Goal: Communication & Community: Answer question/provide support

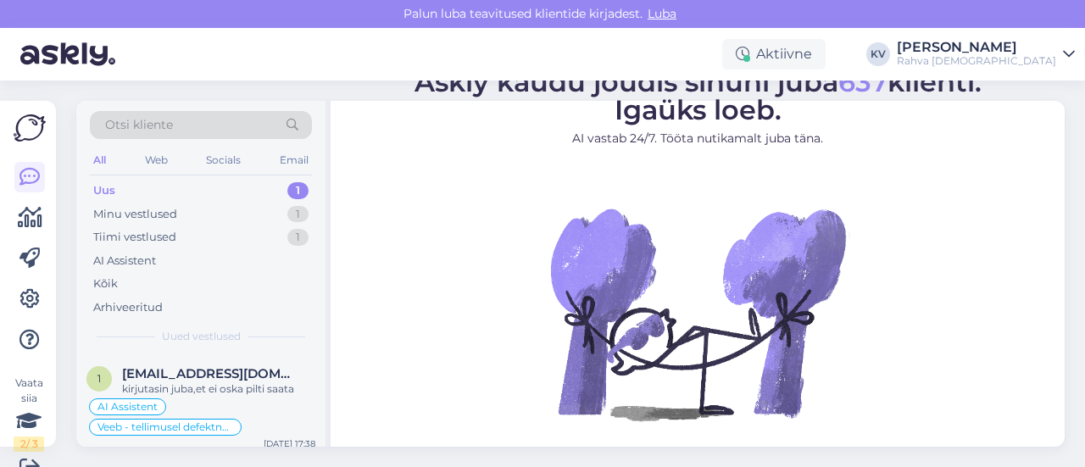
click at [154, 191] on div "Uus 1" at bounding box center [201, 191] width 222 height 24
click at [237, 390] on div "kirjutasin juba,et ei oska pilti saata" at bounding box center [218, 389] width 193 height 15
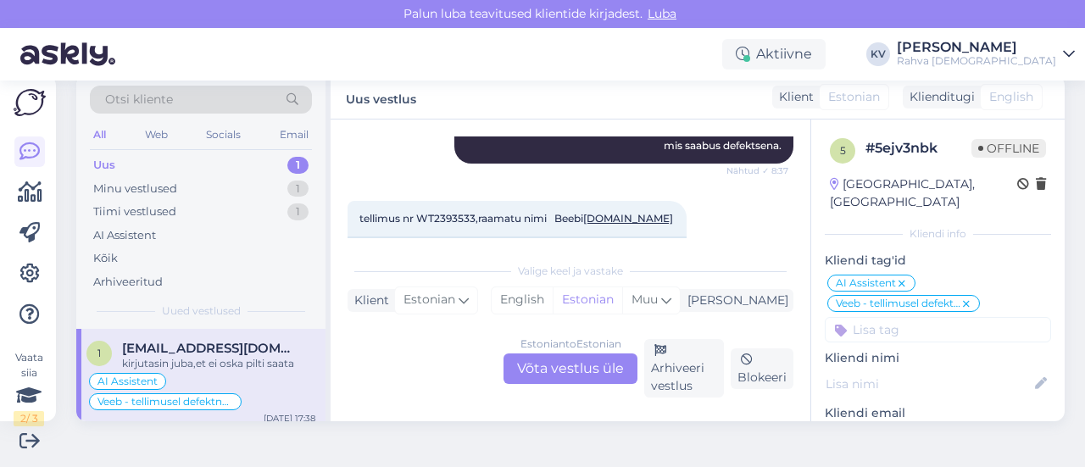
scroll to position [662, 0]
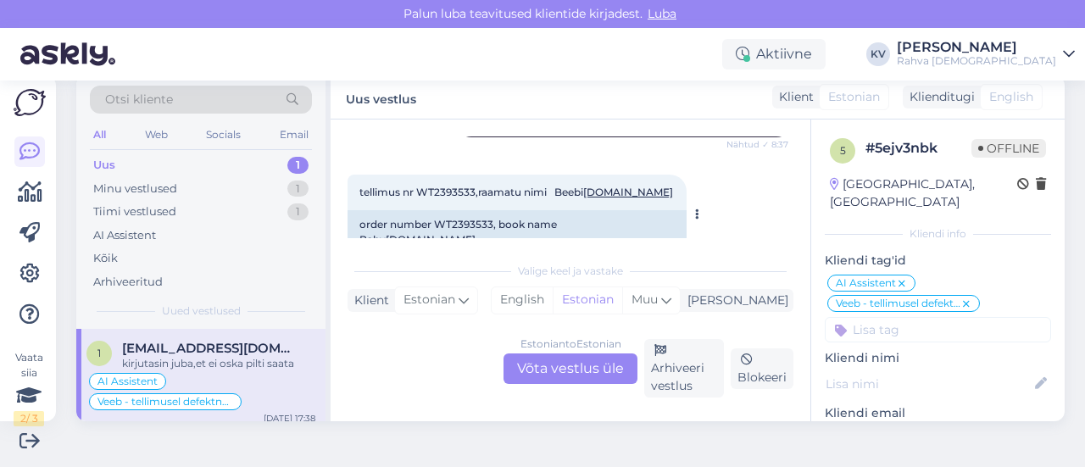
click at [439, 191] on span "tellimus nr WT2393533,raamatu nimi Beebi [DOMAIN_NAME]" at bounding box center [517, 192] width 314 height 13
copy span "WT2393533"
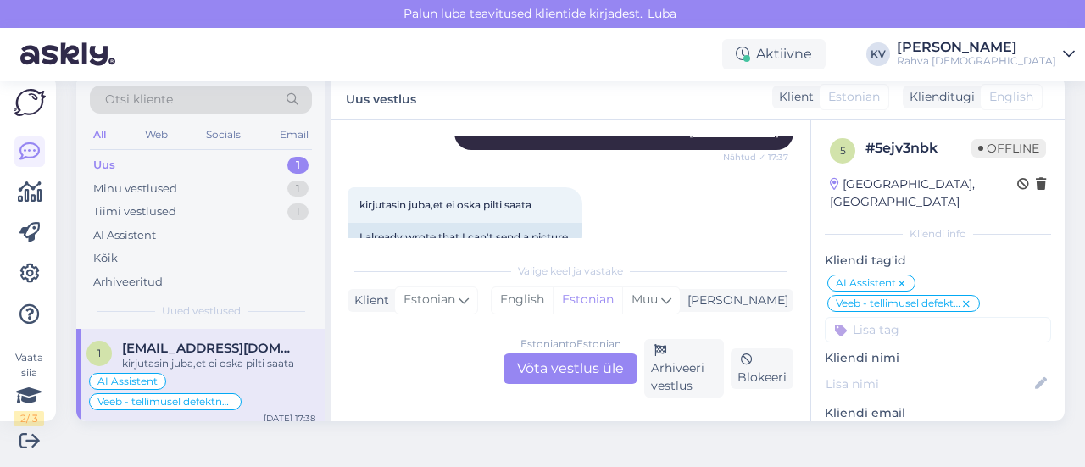
scroll to position [917, 0]
click at [534, 371] on div "Estonian to Estonian Võta vestlus üle" at bounding box center [571, 369] width 134 height 31
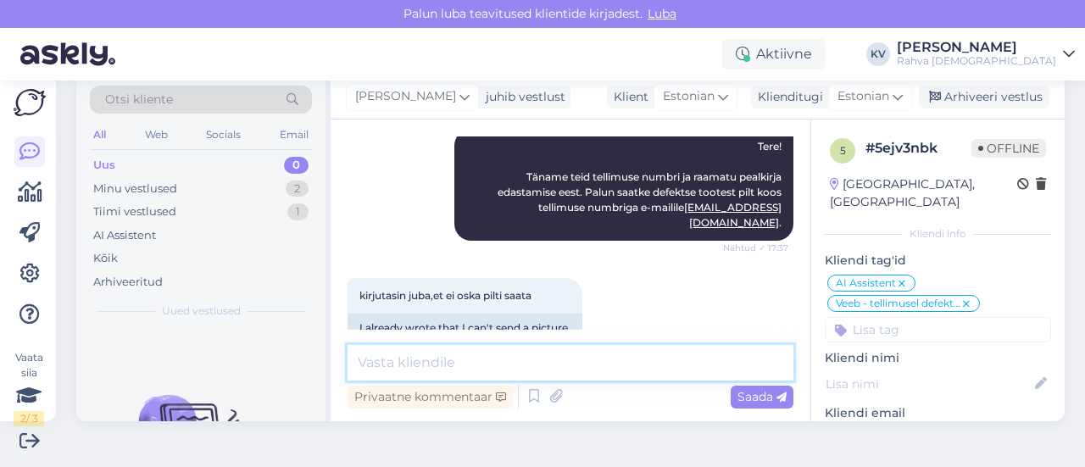
click at [428, 347] on textarea at bounding box center [571, 363] width 446 height 36
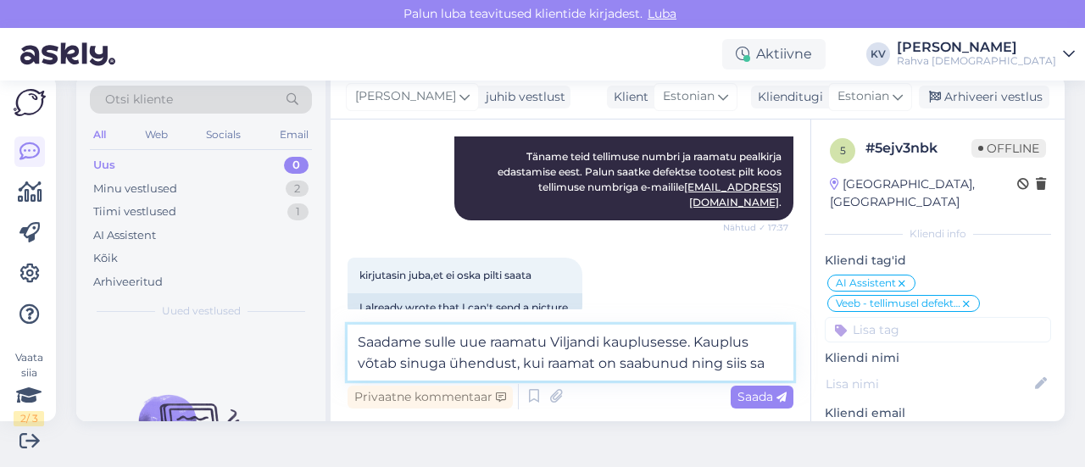
scroll to position [867, 0]
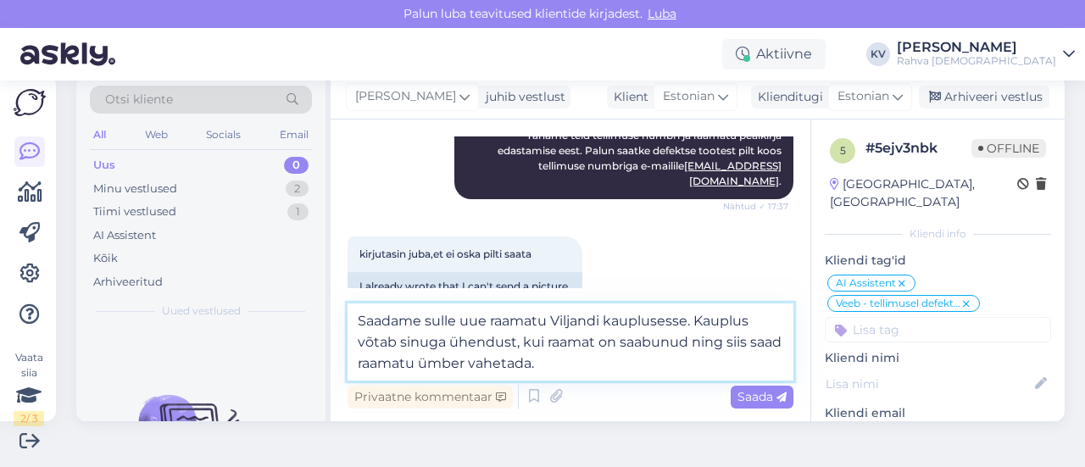
paste textarea "ui see [PERSON_NAME] jõuab, võtab kauplus sinuga ühendust."
type textarea "Saadame sulle uue raamatu Viljandi kauplusesse. Kui see [PERSON_NAME] jõuab, võ…"
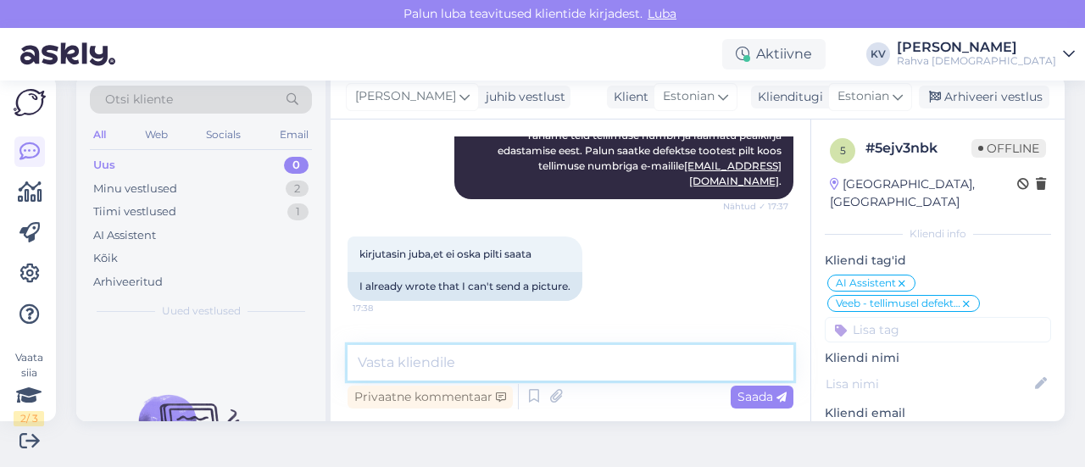
scroll to position [964, 0]
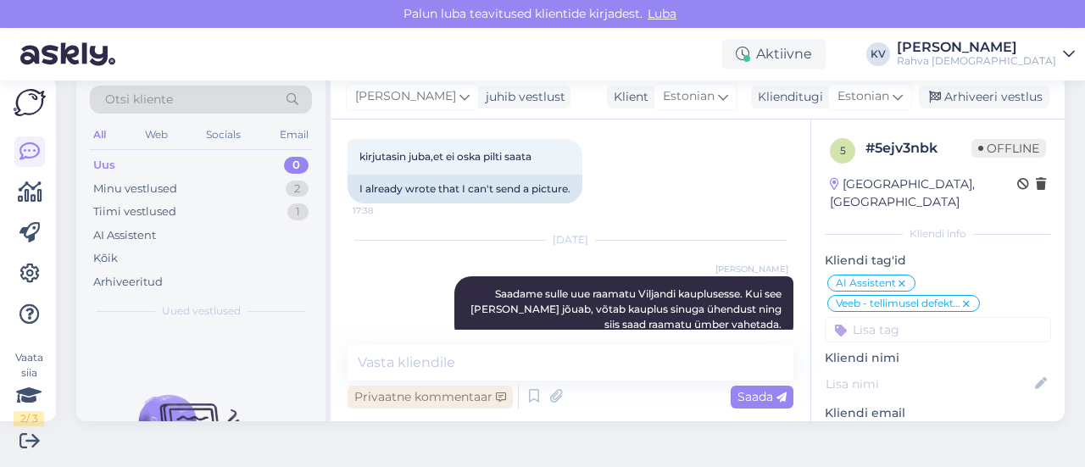
click at [429, 405] on div "Privaatne kommentaar" at bounding box center [430, 397] width 165 height 23
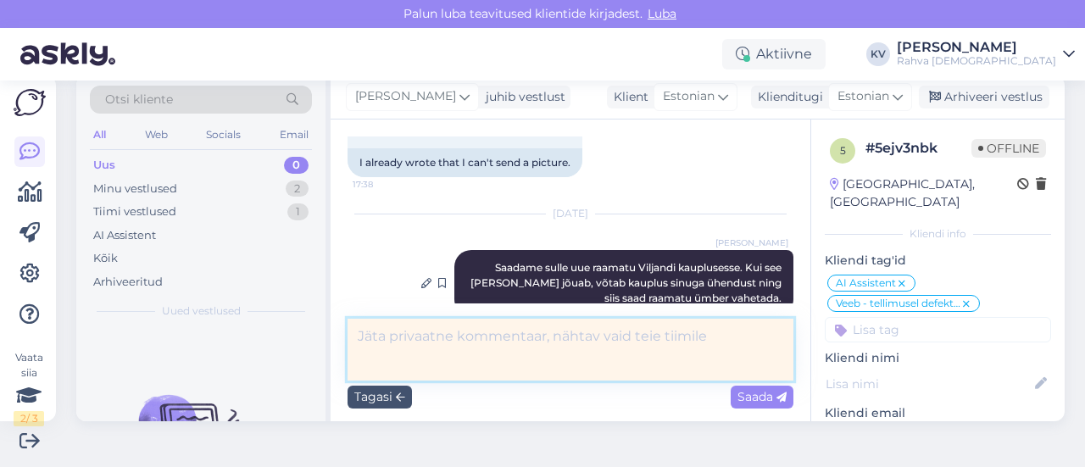
paste textarea "YLE2554406"
type textarea "YLE2554406 kesk uus"
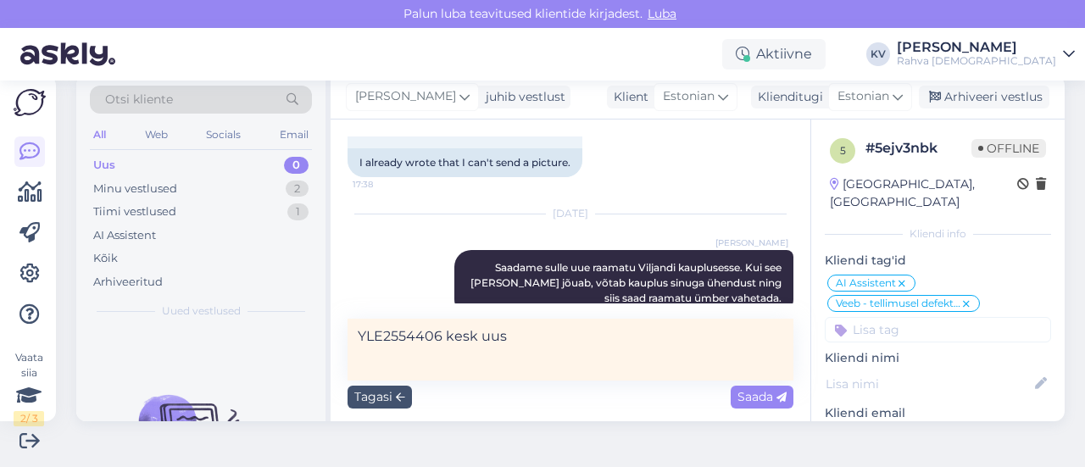
click at [748, 392] on span "Saada" at bounding box center [762, 396] width 49 height 15
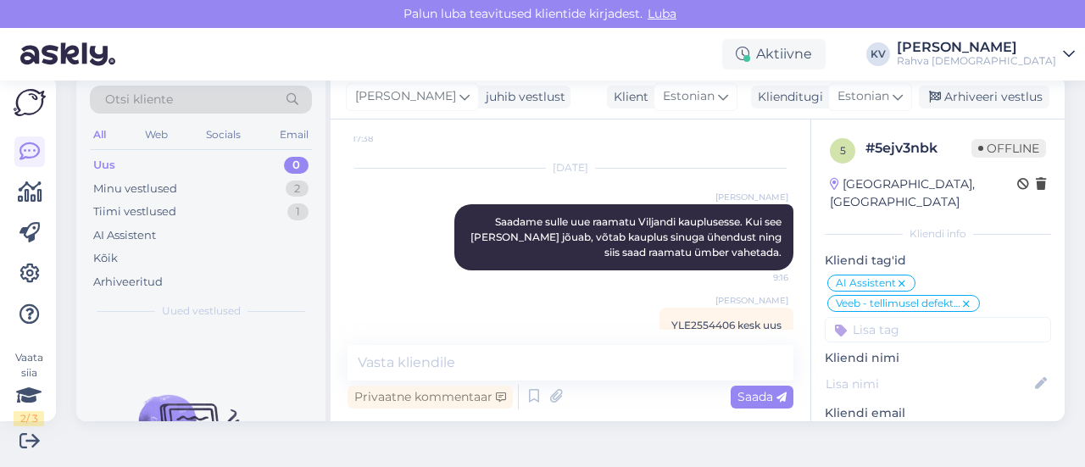
scroll to position [1037, 0]
click at [1032, 375] on icon at bounding box center [1041, 384] width 19 height 19
paste input "[PERSON_NAME]"
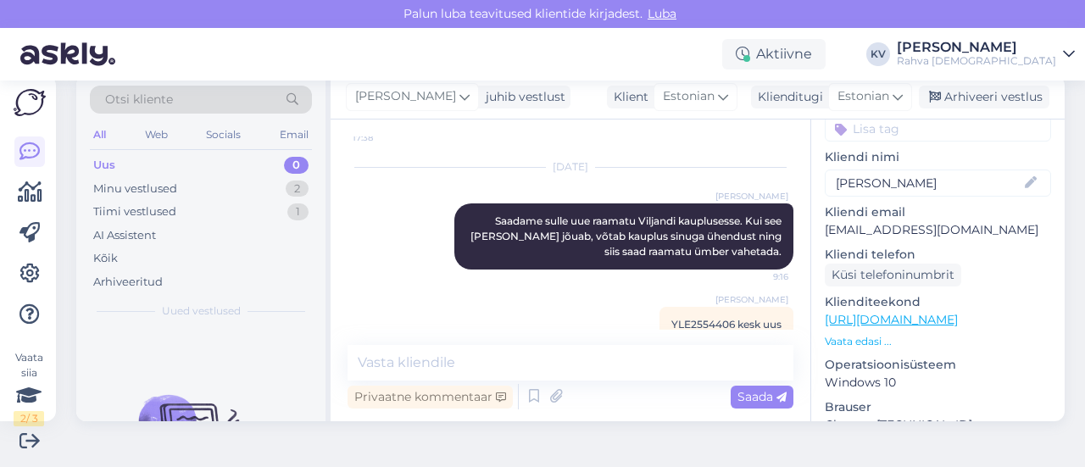
scroll to position [94, 0]
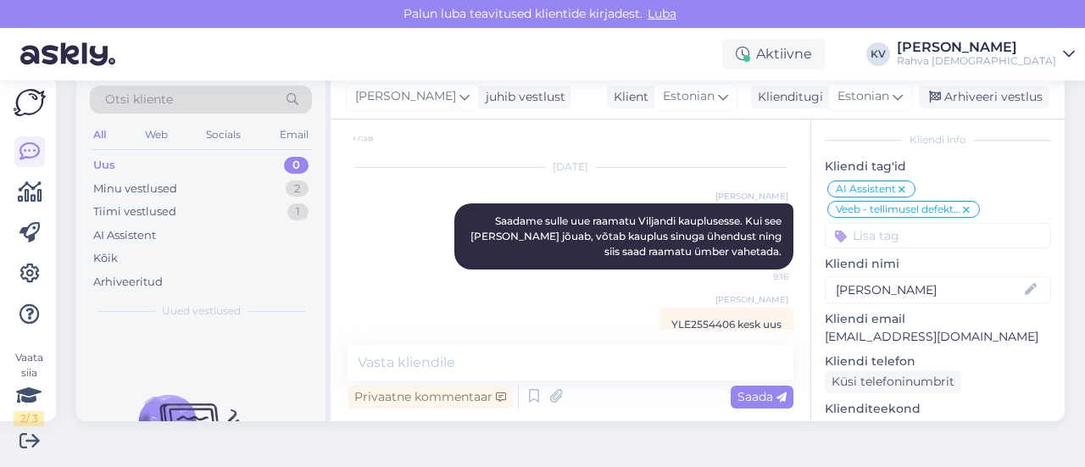
click at [914, 281] on input "[PERSON_NAME]" at bounding box center [929, 290] width 186 height 19
type input "[PERSON_NAME]"
click at [565, 365] on textarea at bounding box center [571, 363] width 446 height 36
click at [239, 203] on div "Tiimi vestlused 1" at bounding box center [201, 212] width 222 height 24
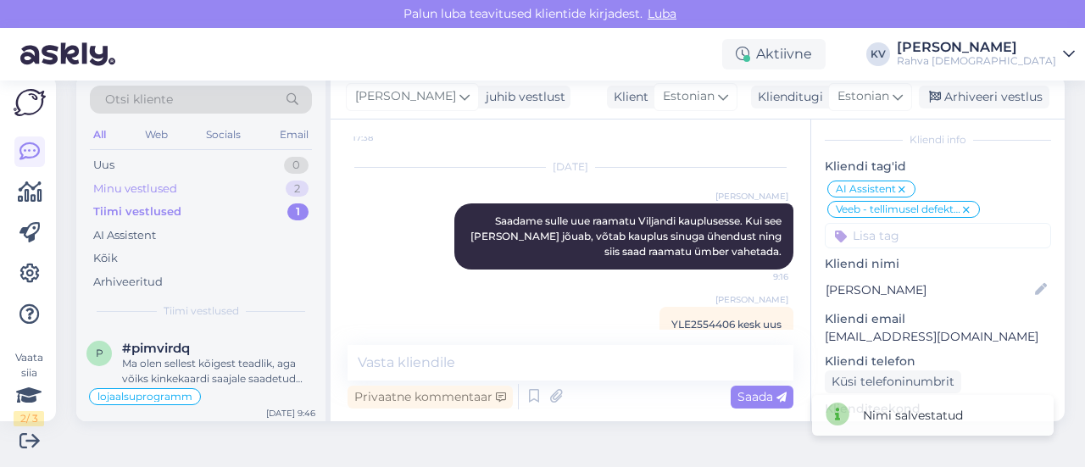
click at [237, 192] on div "Minu vestlused 2" at bounding box center [201, 189] width 222 height 24
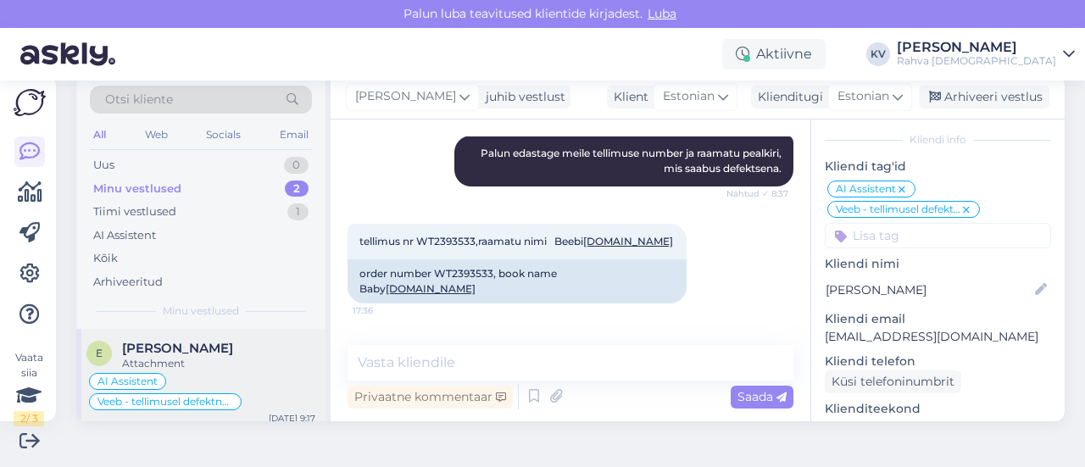
scroll to position [83, 0]
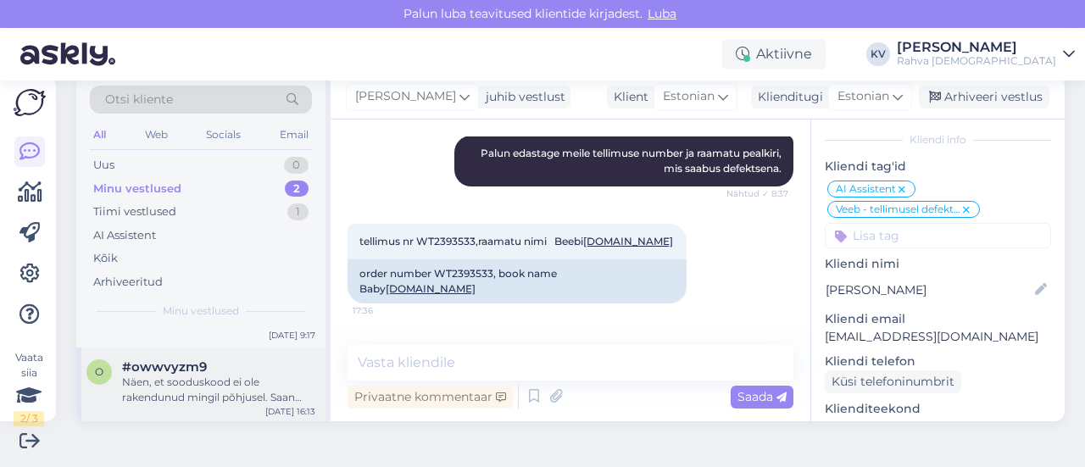
click at [192, 388] on div "Näen, et sooduskood ei ole rakendunud mingil põhjusel. Saan pakkuda lahenduseks…" at bounding box center [218, 390] width 193 height 31
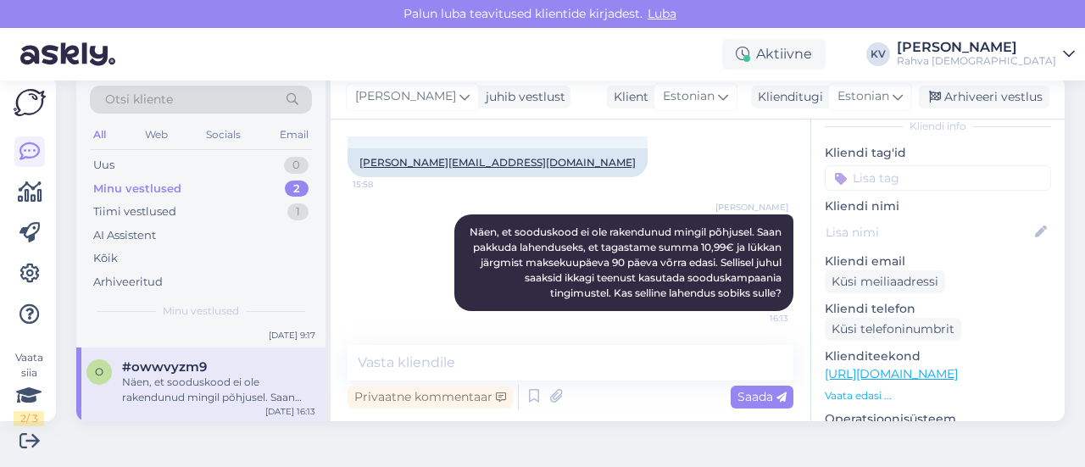
scroll to position [94, 0]
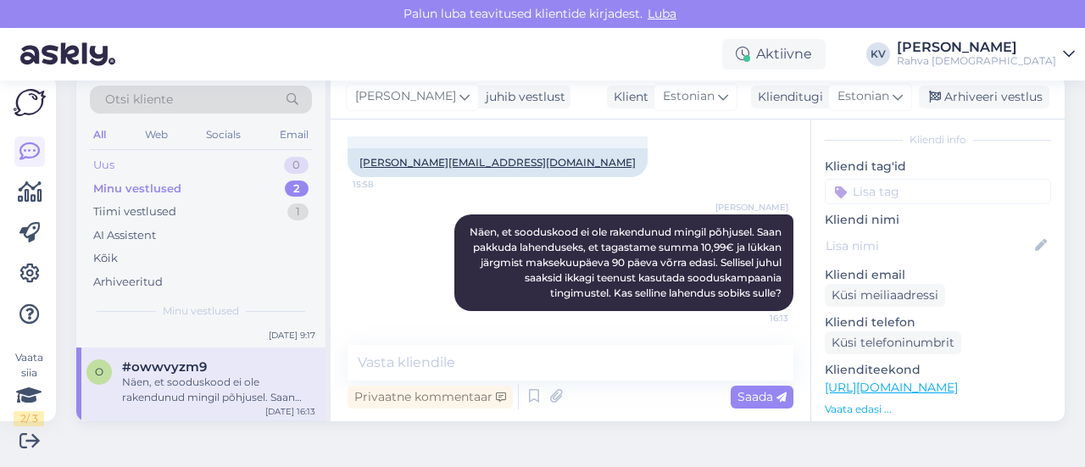
click at [170, 165] on div "Uus 0" at bounding box center [201, 165] width 222 height 24
